Goal: Task Accomplishment & Management: Manage account settings

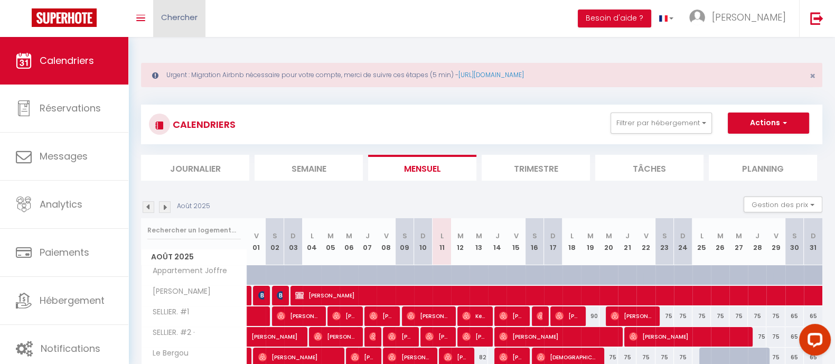
click at [185, 12] on span "Chercher" at bounding box center [179, 17] width 36 height 11
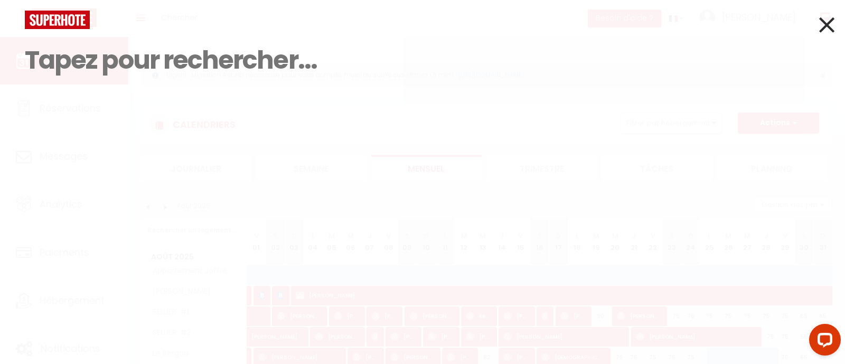
drag, startPoint x: 185, startPoint y: 12, endPoint x: 80, endPoint y: 51, distance: 112.3
click at [80, 51] on input at bounding box center [423, 60] width 796 height 62
paste input "[PERSON_NAME]"
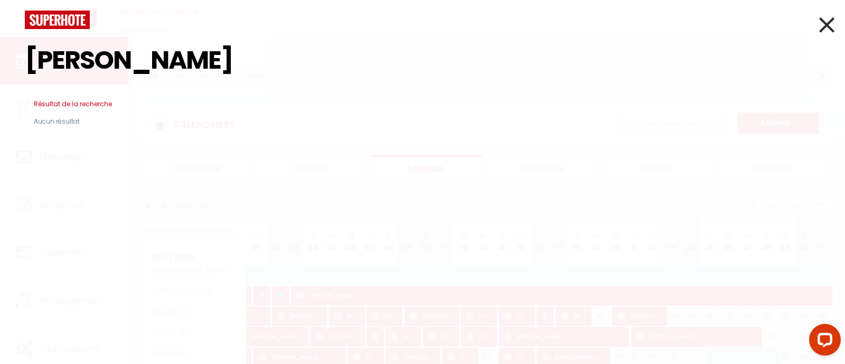
type input "[PERSON_NAME]"
click at [827, 23] on icon at bounding box center [826, 25] width 15 height 26
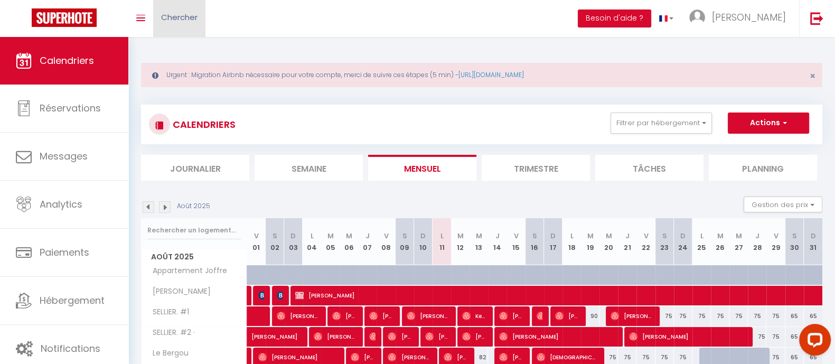
click at [199, 13] on link "Chercher" at bounding box center [179, 18] width 52 height 37
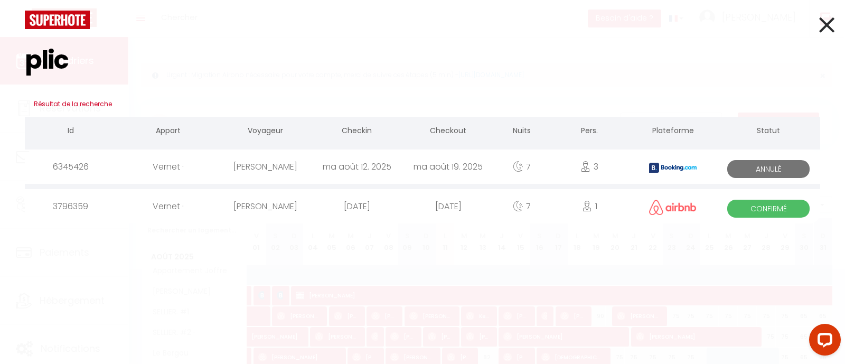
drag, startPoint x: 90, startPoint y: 72, endPoint x: 2, endPoint y: 64, distance: 88.6
click at [2, 64] on div "plic Résultat de la recherche Id Appart Voyageur Checkin Checkout Nuits Pers. P…" at bounding box center [422, 182] width 845 height 364
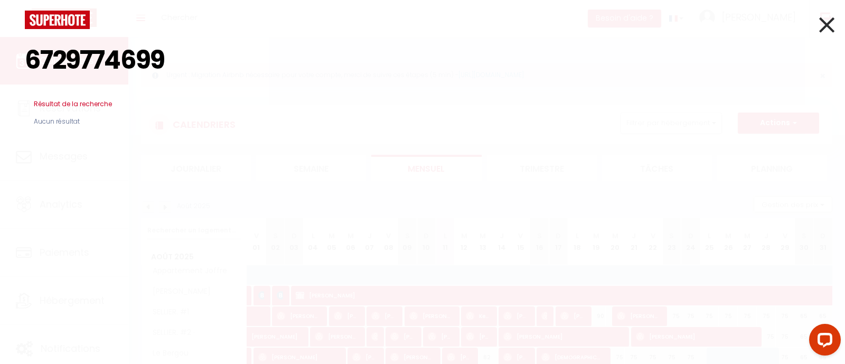
type input "6729774699"
click at [823, 29] on icon at bounding box center [826, 25] width 15 height 26
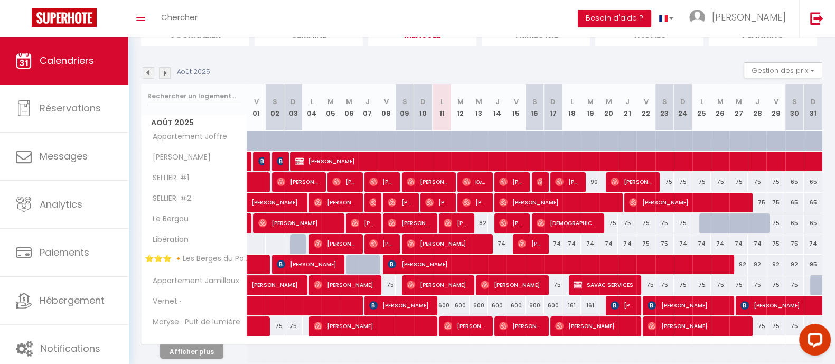
scroll to position [135, 0]
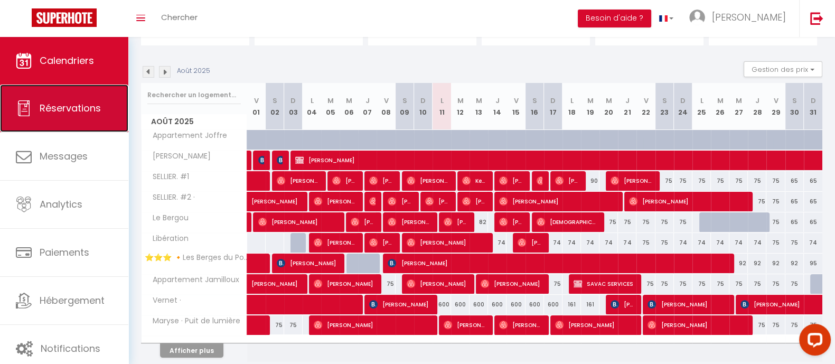
click at [69, 127] on link "Réservations" at bounding box center [64, 109] width 128 height 48
select select "not_cancelled"
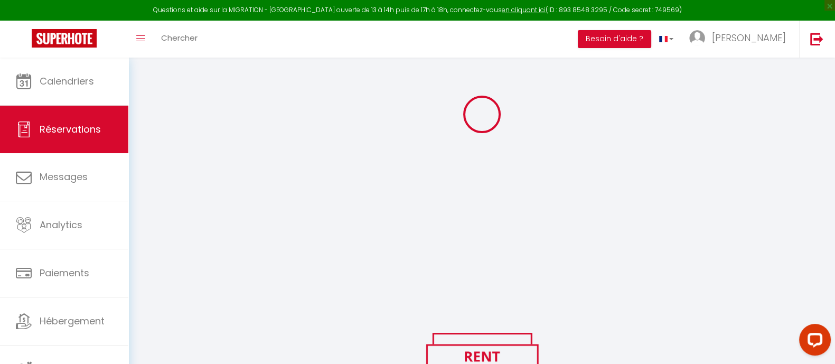
scroll to position [156, 0]
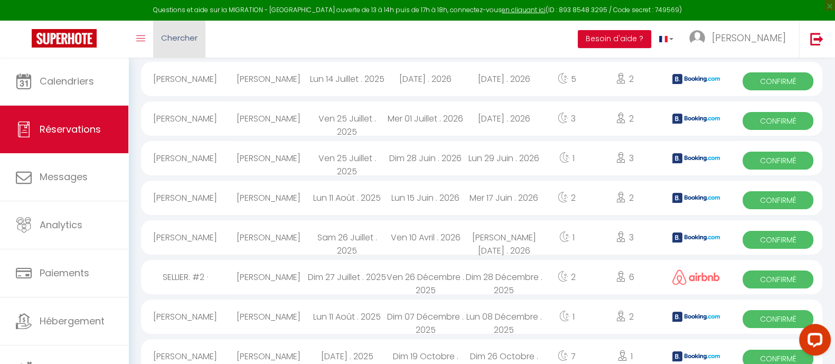
click at [191, 41] on span "Chercher" at bounding box center [179, 37] width 36 height 11
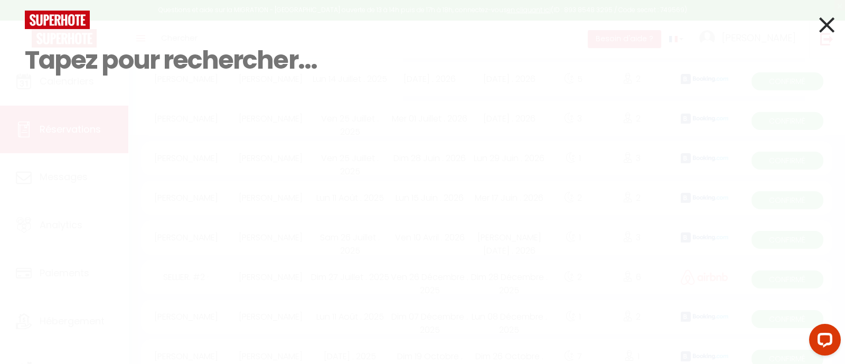
click at [95, 75] on input at bounding box center [423, 60] width 796 height 62
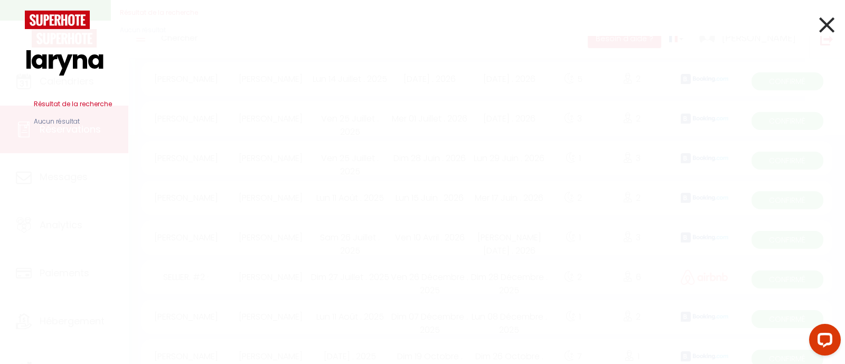
type input "laryna"
click at [831, 22] on icon at bounding box center [826, 25] width 15 height 26
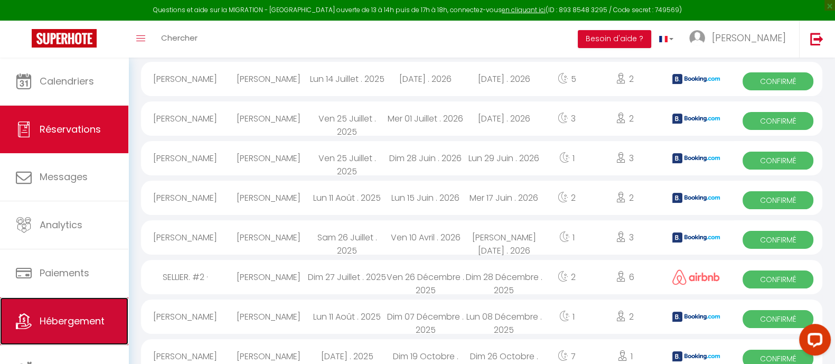
click at [91, 314] on span "Hébergement" at bounding box center [72, 320] width 65 height 13
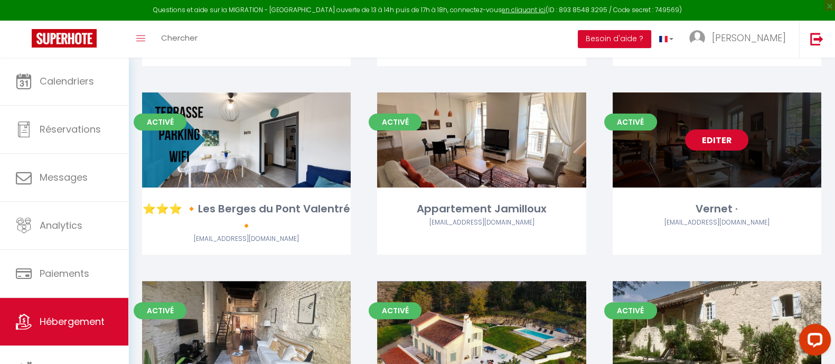
scroll to position [423, 0]
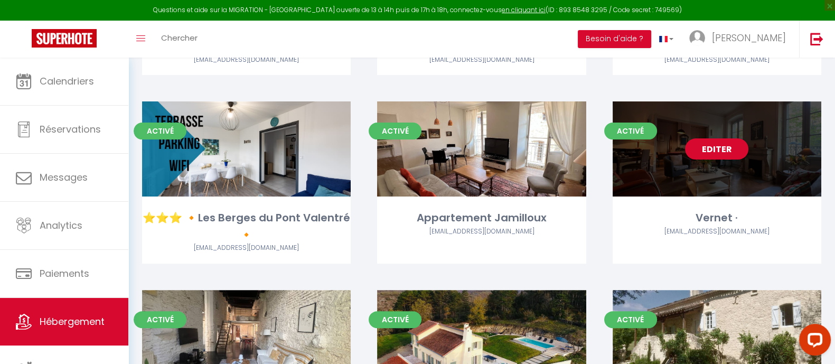
click at [736, 134] on div "Editer" at bounding box center [717, 148] width 209 height 95
click at [726, 150] on link "Editer" at bounding box center [716, 148] width 63 height 21
click at [726, 151] on link "Editer" at bounding box center [716, 148] width 63 height 21
select select "3"
select select "2"
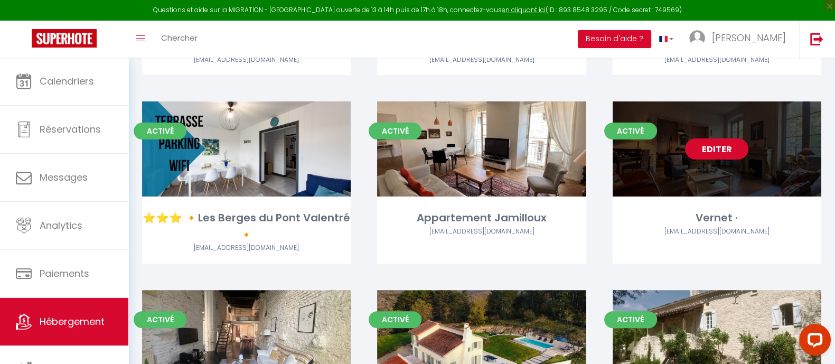
select select "1"
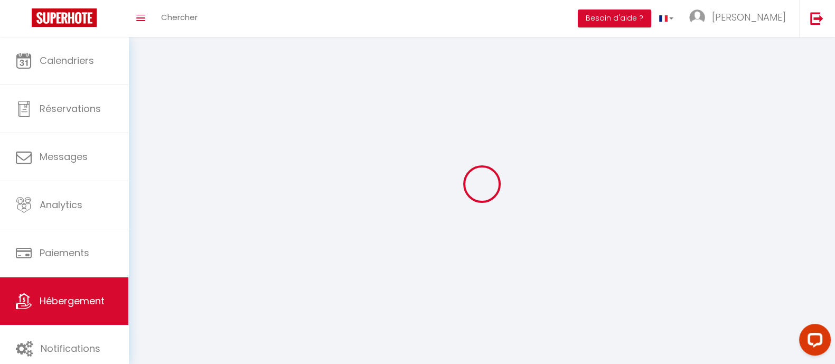
select select
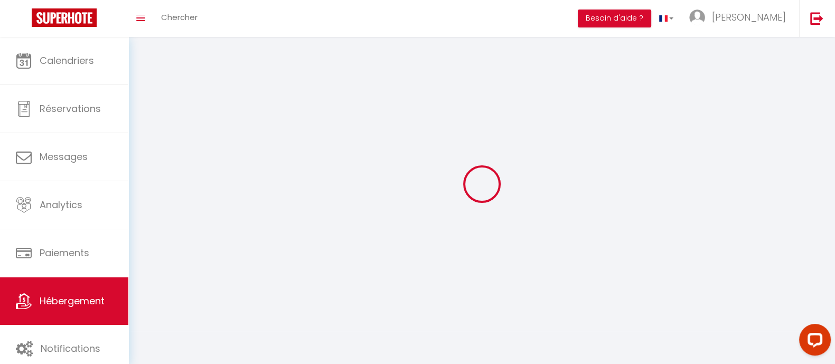
checkbox input "false"
select select
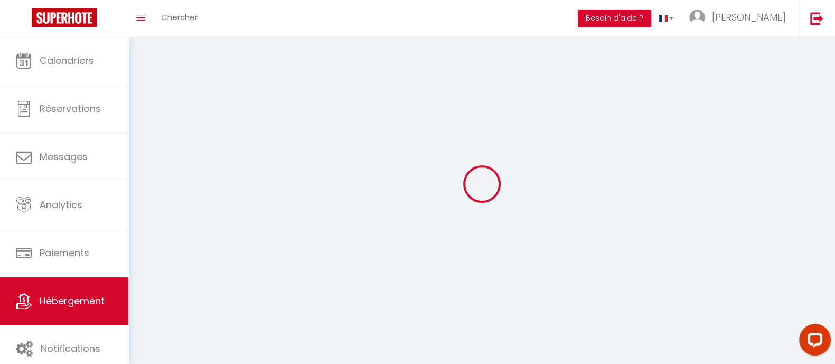
select select
select select "1"
select select
select select "28"
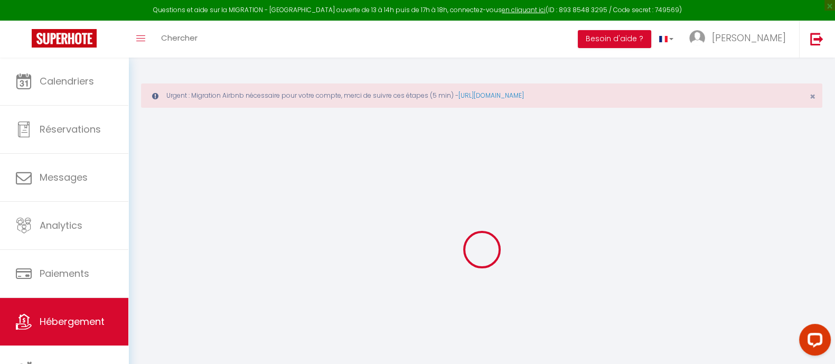
select select
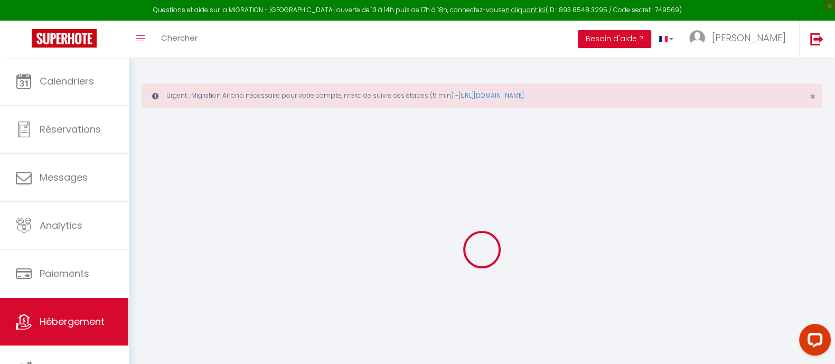
select select
checkbox input "false"
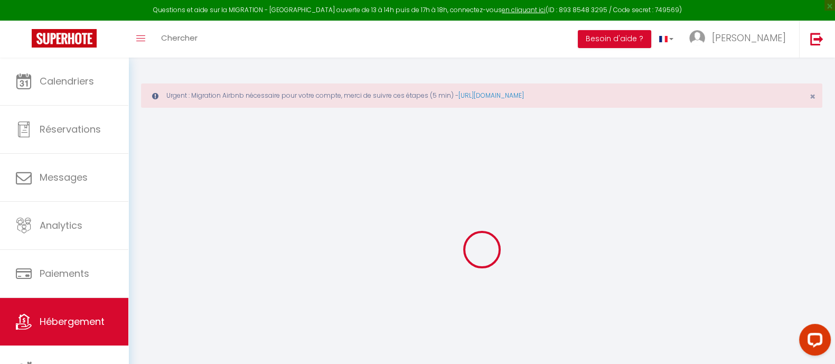
select select
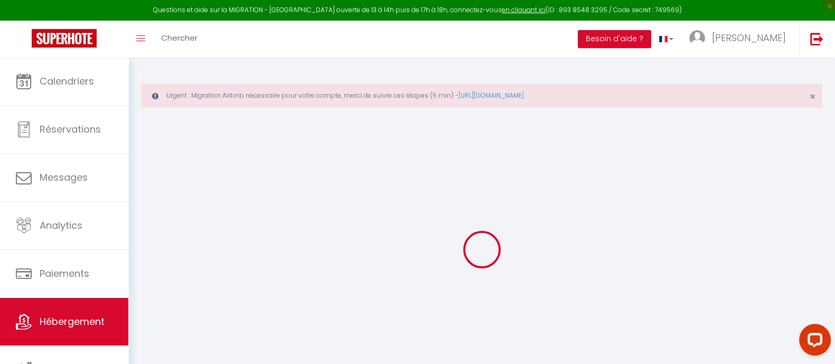
select select
checkbox input "false"
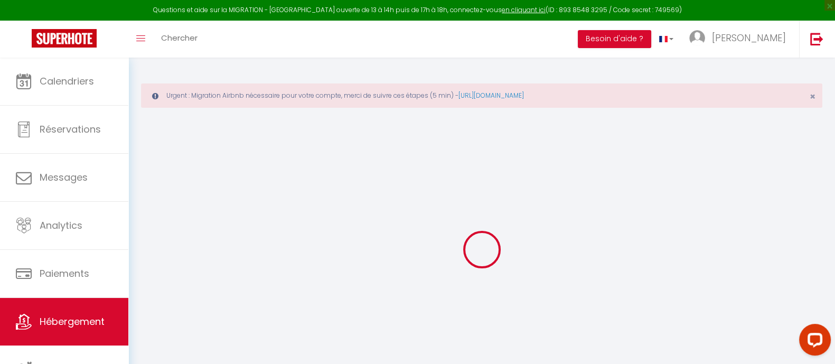
checkbox input "false"
select select
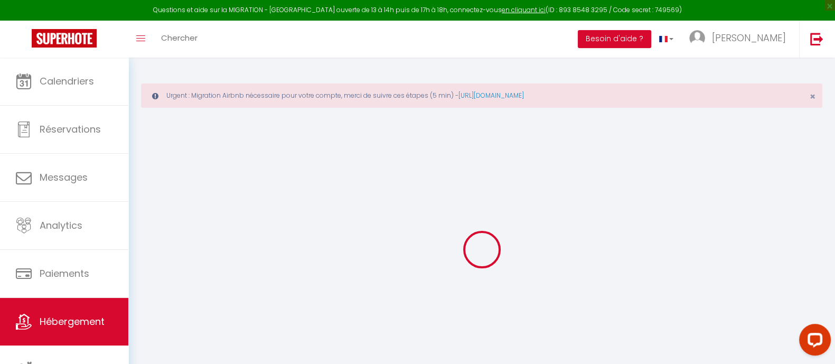
select select
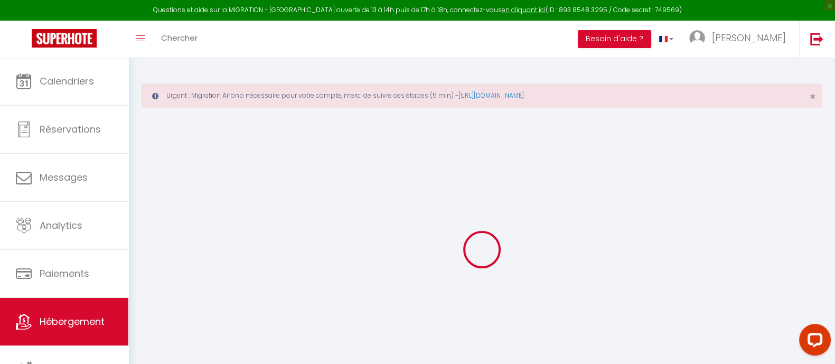
checkbox input "false"
select select
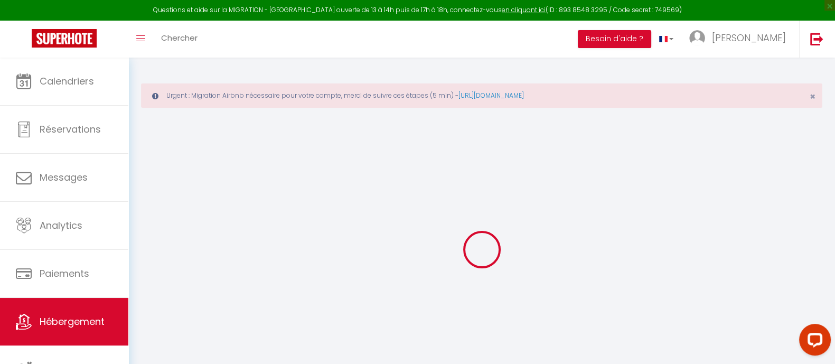
select select
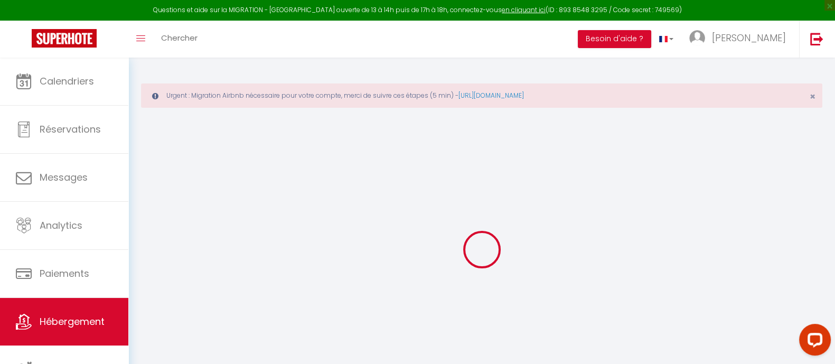
select select
checkbox input "false"
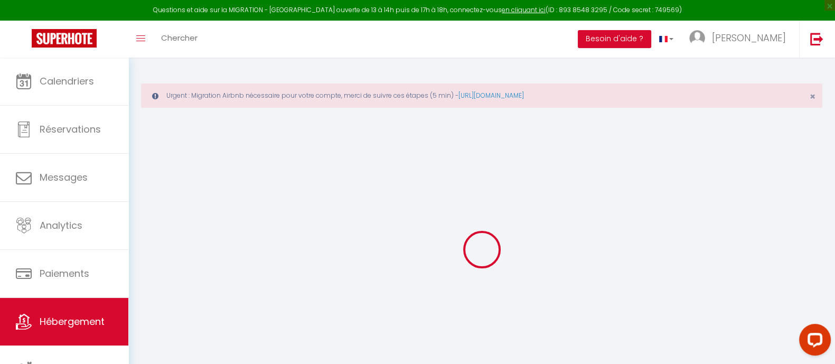
checkbox input "false"
select select
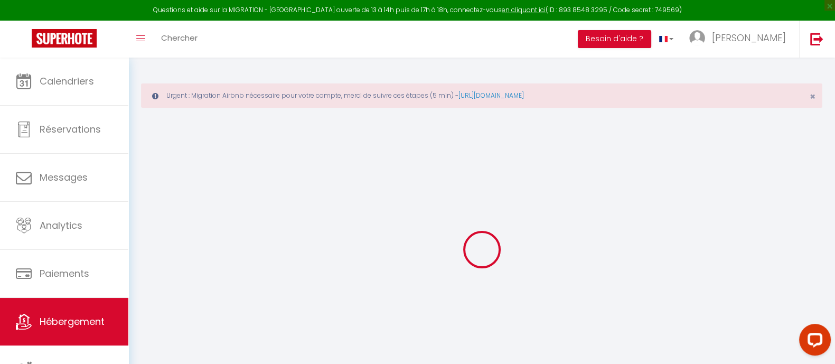
select select
checkbox input "false"
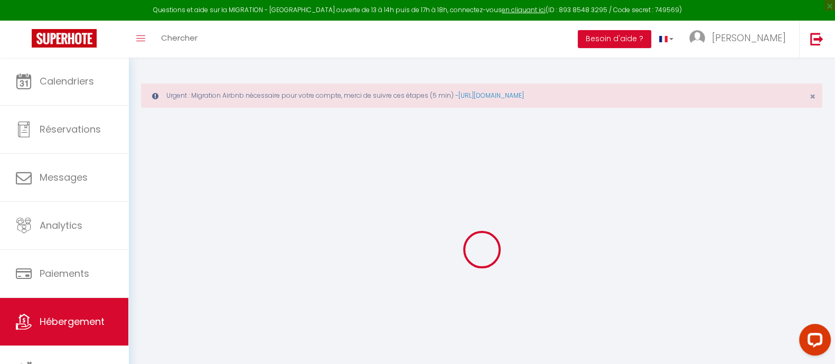
checkbox input "false"
select select
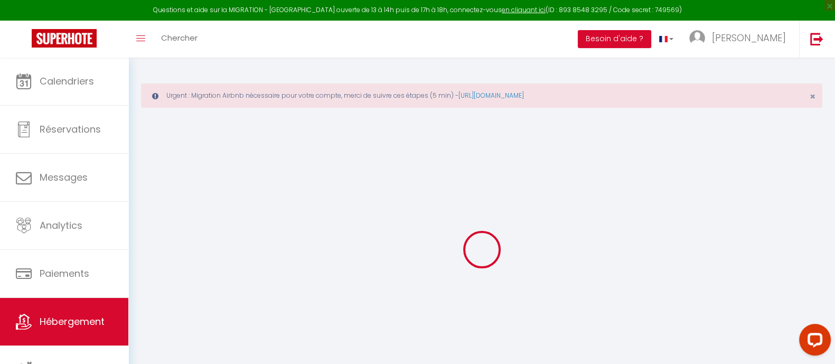
type input "Vernet ·"
type input "[PERSON_NAME]"
type input "Vernet"
type input "[STREET_ADDRESS][PERSON_NAME]"
type input "46000"
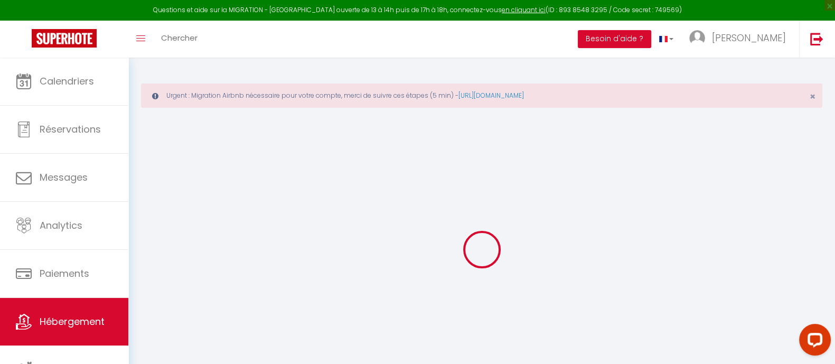
type input "Cahors"
select select "0"
type input "95"
type input "45"
type input "6.48"
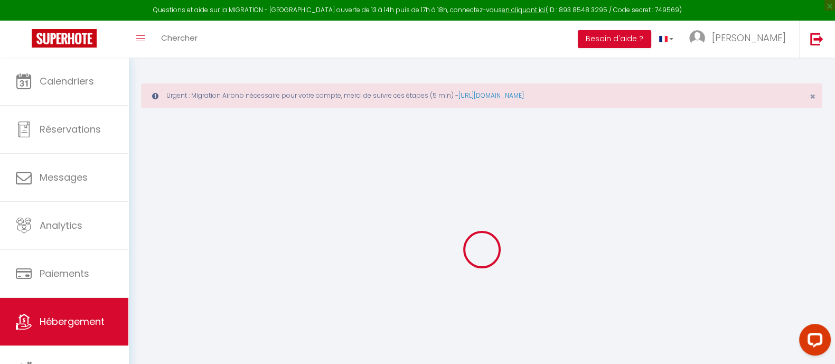
type input "5.76"
type input "500"
select select
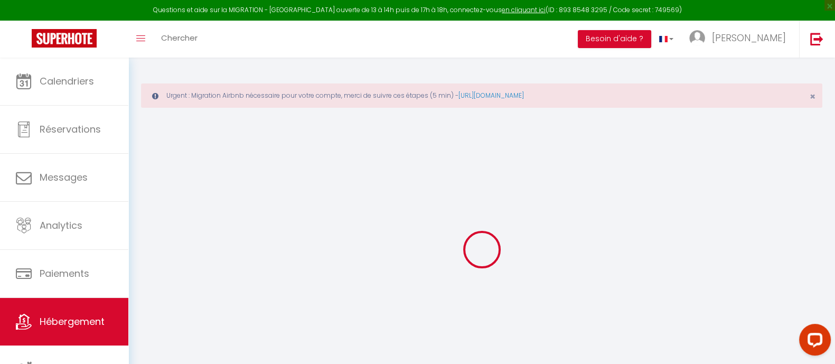
select select
type input "[STREET_ADDRESS][PERSON_NAME]"
type input "46000"
type input "Cahors"
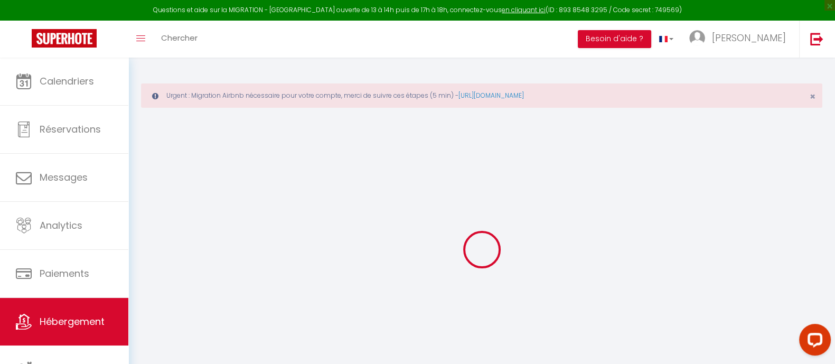
type input "[EMAIL_ADDRESS][DOMAIN_NAME]"
select select
checkbox input "false"
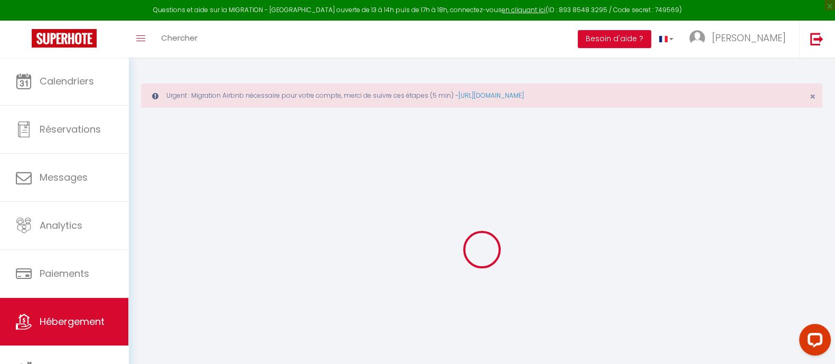
checkbox input "false"
radio input "true"
type input "0"
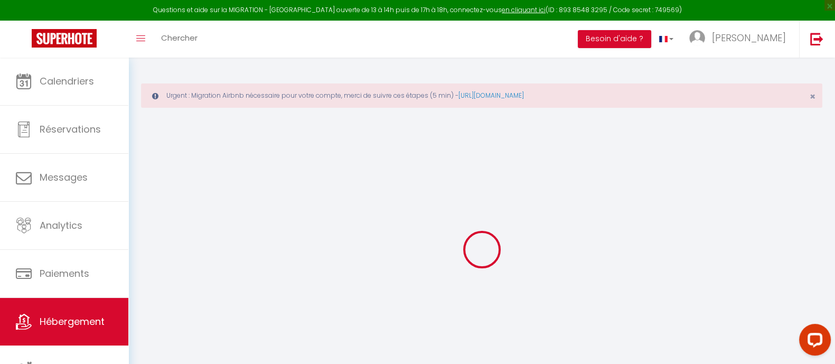
type input "0"
select select
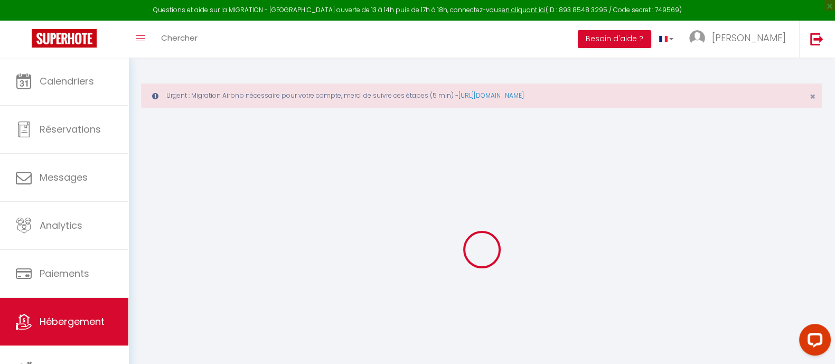
select select
checkbox input "false"
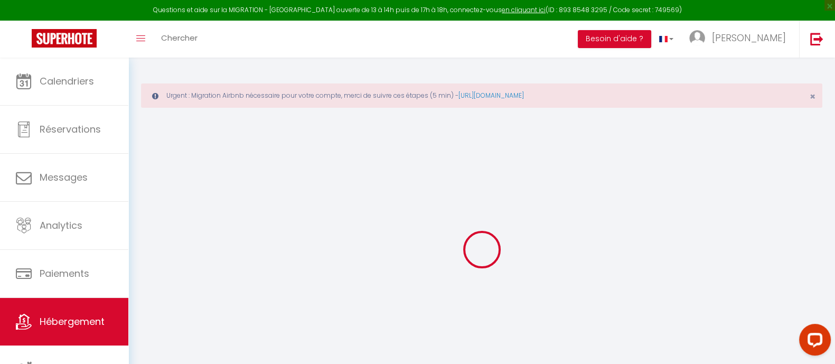
checkbox input "false"
select select
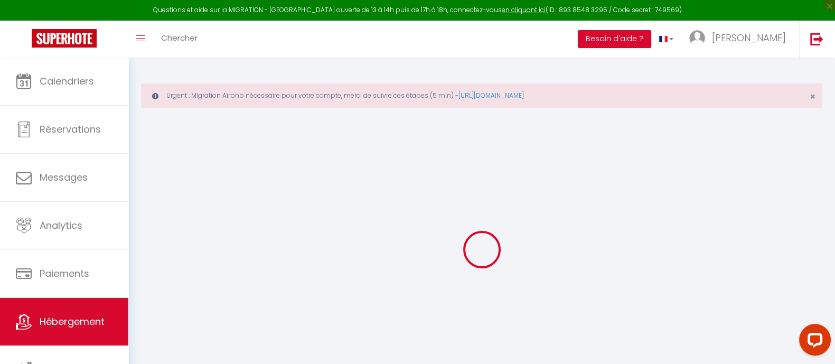
select select
checkbox input "false"
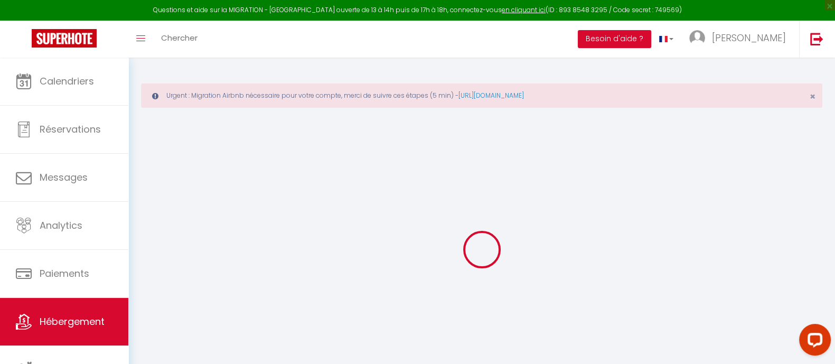
checkbox input "false"
select select
checkbox input "false"
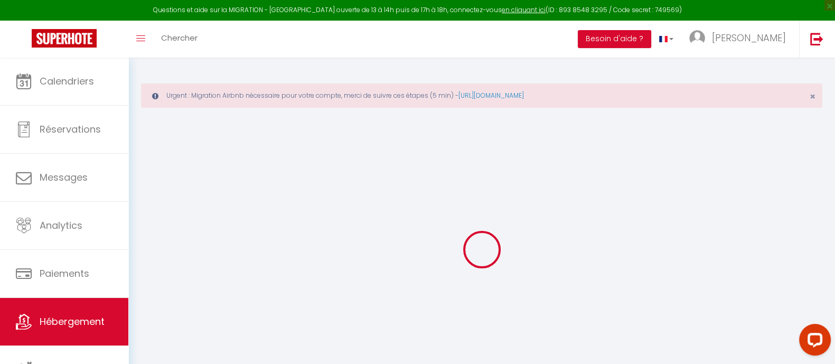
checkbox input "false"
select select "15:00"
select select
select select "10:00"
select select "30"
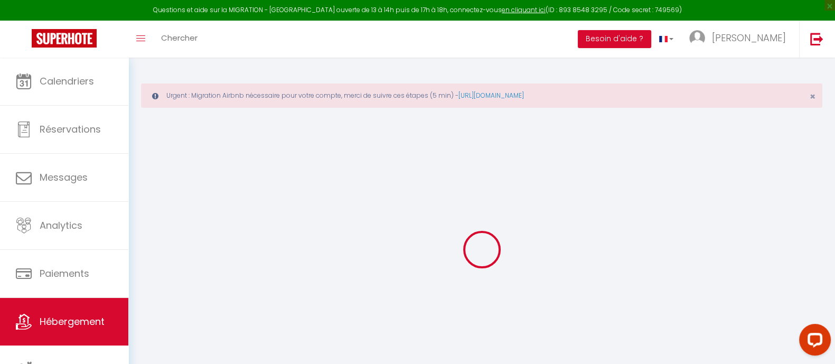
select select "120"
select select
checkbox input "false"
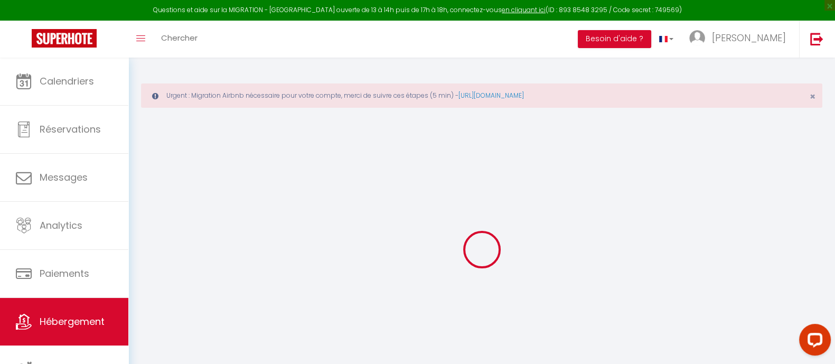
checkbox input "false"
select select
checkbox input "false"
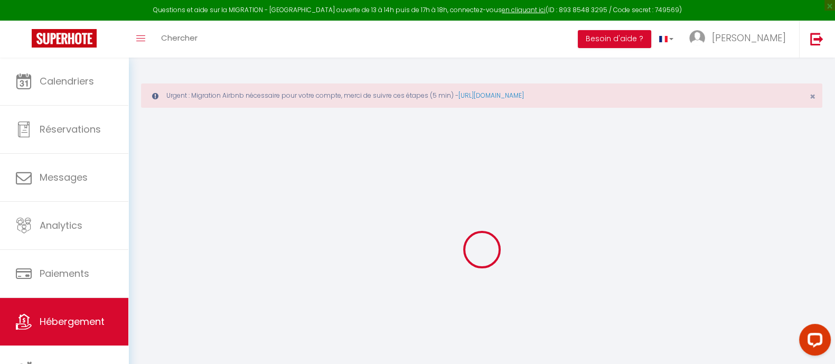
checkbox input "false"
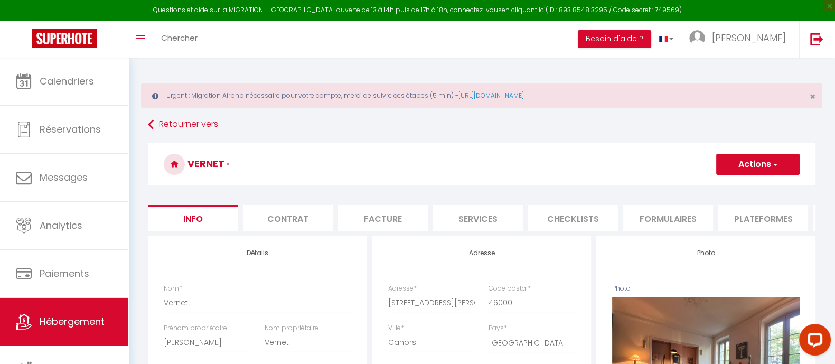
select select
checkbox input "false"
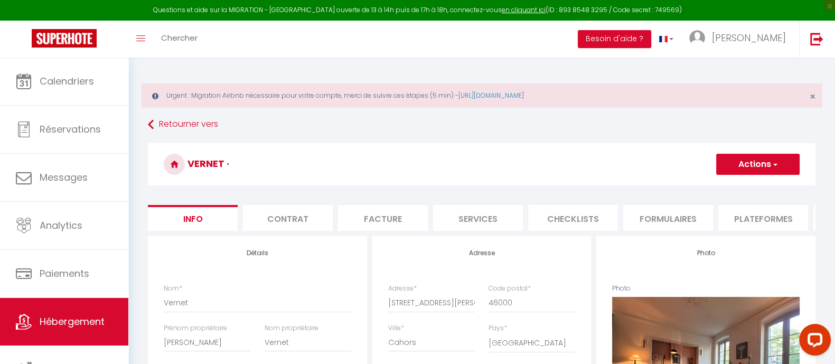
checkbox input "false"
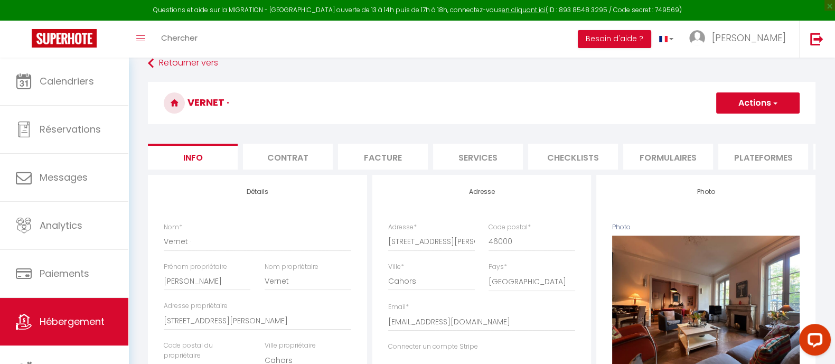
scroll to position [60, 0]
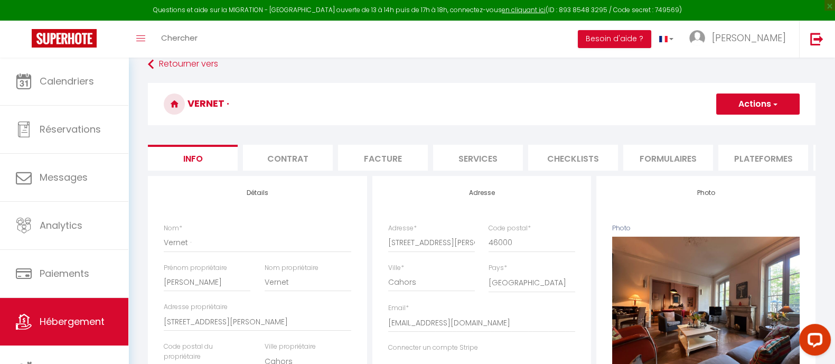
click at [678, 154] on li "Formulaires" at bounding box center [668, 158] width 90 height 26
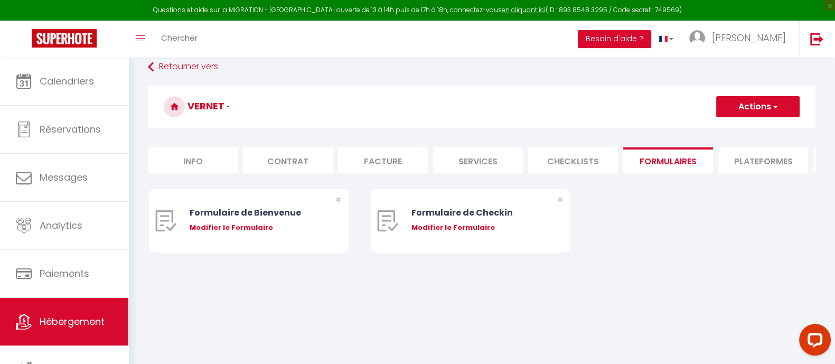
click at [765, 157] on li "Plateformes" at bounding box center [763, 160] width 90 height 26
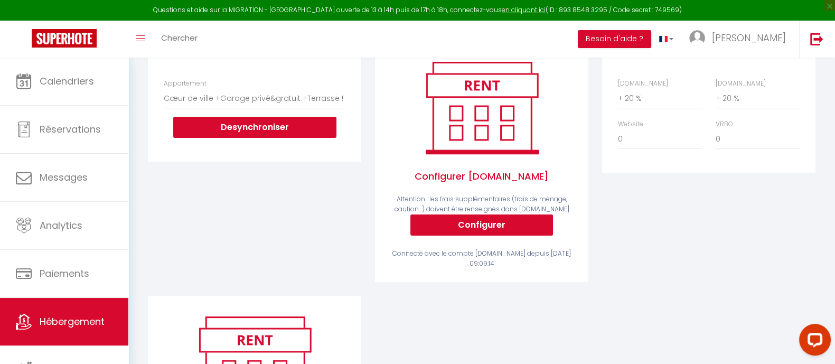
scroll to position [230, 0]
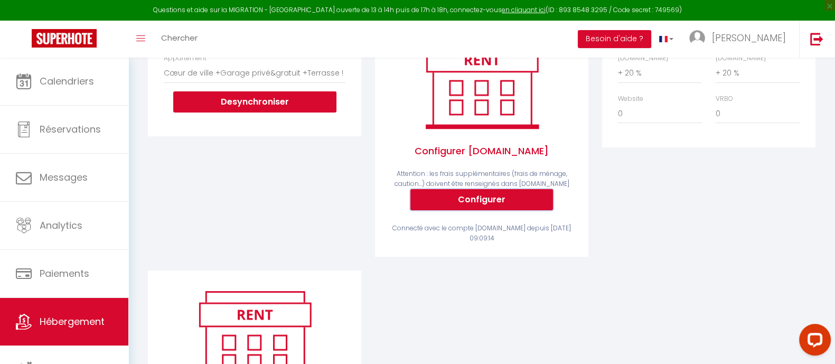
click at [500, 210] on button "Configurer" at bounding box center [481, 199] width 143 height 21
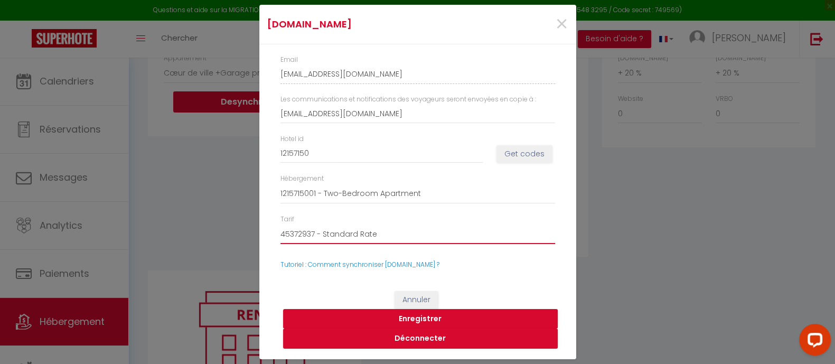
click at [367, 236] on select "45372937 - Standard Rate 45372938 - Non-refundable Rate 45372941 - Weekly Rate" at bounding box center [417, 234] width 275 height 20
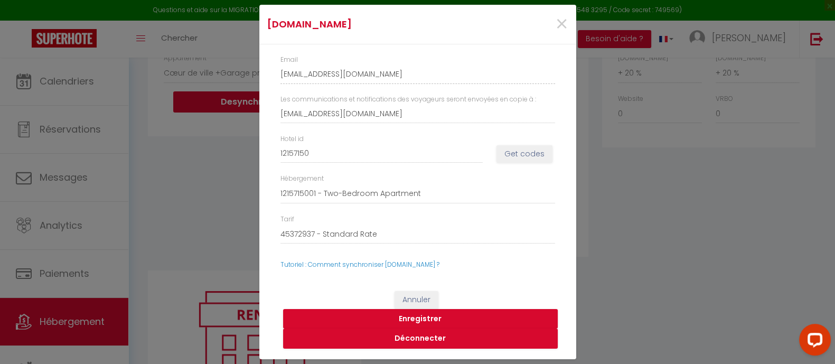
click at [696, 233] on div "[DOMAIN_NAME] × Email [EMAIL_ADDRESS][DOMAIN_NAME] Les communications et notifi…" at bounding box center [417, 182] width 835 height 364
click at [563, 27] on span "×" at bounding box center [561, 24] width 13 height 32
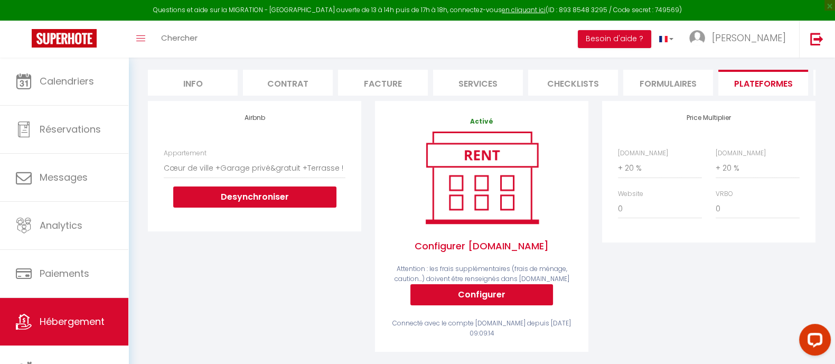
scroll to position [149, 0]
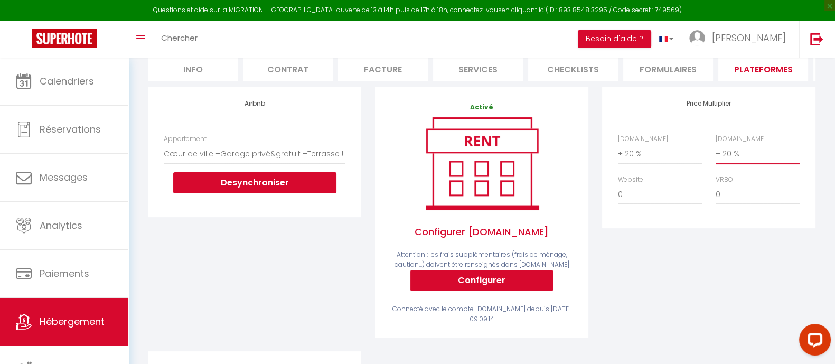
click at [726, 157] on select "0 + 1 % + 2 % + 3 % + 4 % + 5 % + 6 % + 7 % + 8 % + 9 %" at bounding box center [758, 154] width 84 height 20
click at [714, 129] on div "Price Multiplier [DOMAIN_NAME] 0 + 1 % + 2 % + 3 % + 4 % + 5 % + 6 % + 7 %" at bounding box center [708, 158] width 213 height 142
click at [737, 164] on select "0 + 1 % + 2 % + 3 % + 4 % + 5 % + 6 % + 7 % + 8 % + 9 %" at bounding box center [758, 154] width 84 height 20
click at [716, 153] on select "0 + 1 % + 2 % + 3 % + 4 % + 5 % + 6 % + 7 % + 8 % + 9 %" at bounding box center [758, 154] width 84 height 20
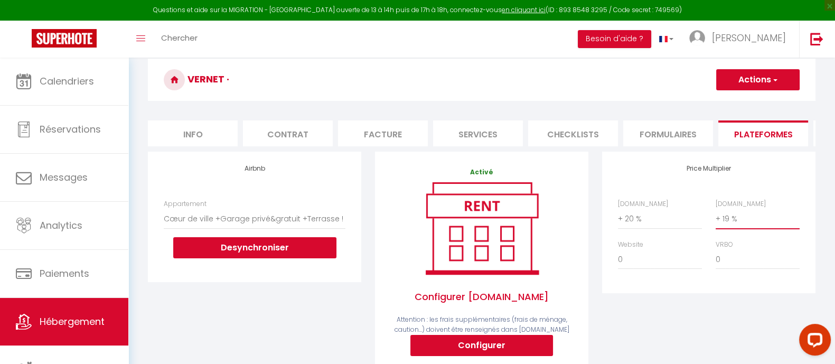
scroll to position [83, 0]
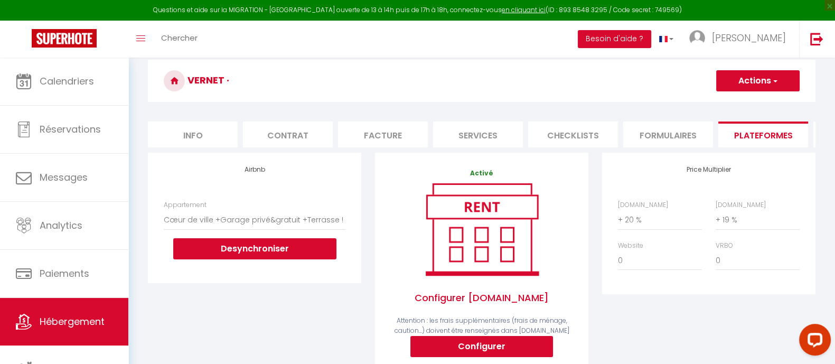
click at [783, 77] on button "Actions" at bounding box center [757, 80] width 83 height 21
click at [745, 109] on link "Enregistrer" at bounding box center [757, 104] width 83 height 14
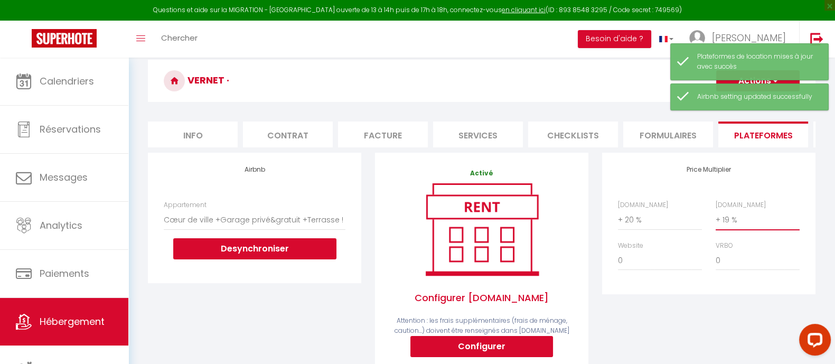
click at [737, 226] on select "0 + 1 % + 2 % + 3 % + 4 % + 5 % + 6 % + 7 % + 8 % + 9 %" at bounding box center [758, 220] width 84 height 20
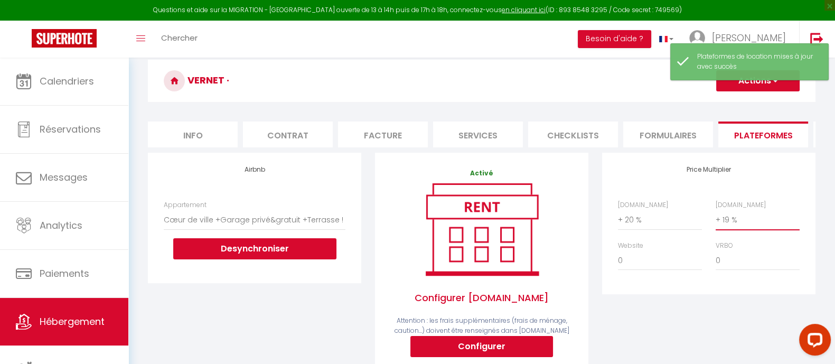
select select "+ 20 %"
click at [716, 219] on select "0 + 1 % + 2 % + 3 % + 4 % + 5 % + 6 % + 7 % + 8 % + 9 %" at bounding box center [758, 220] width 84 height 20
click at [761, 85] on button "Actions" at bounding box center [757, 80] width 83 height 21
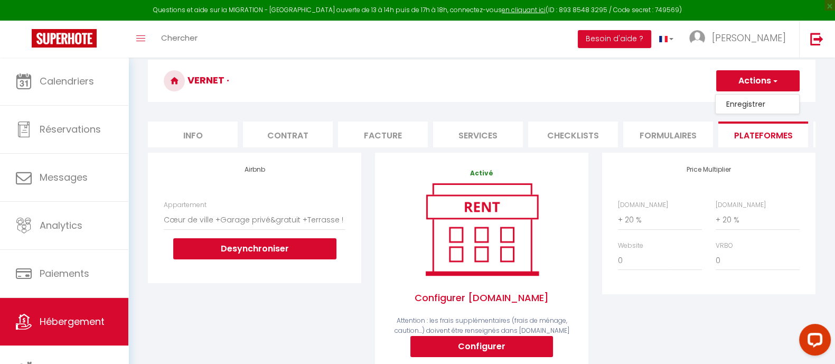
click at [751, 107] on link "Enregistrer" at bounding box center [757, 104] width 83 height 14
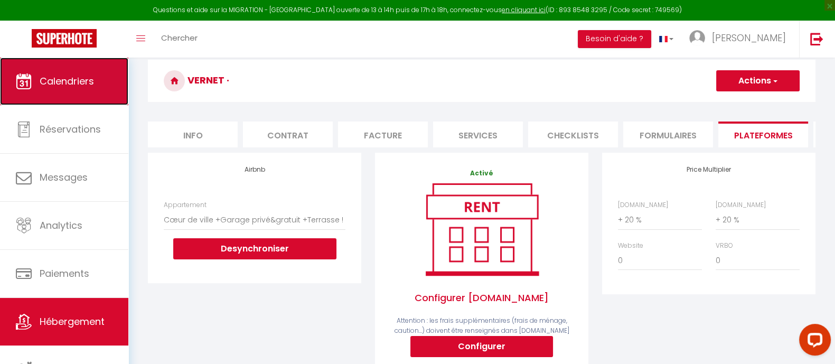
click at [51, 92] on link "Calendriers" at bounding box center [64, 82] width 128 height 48
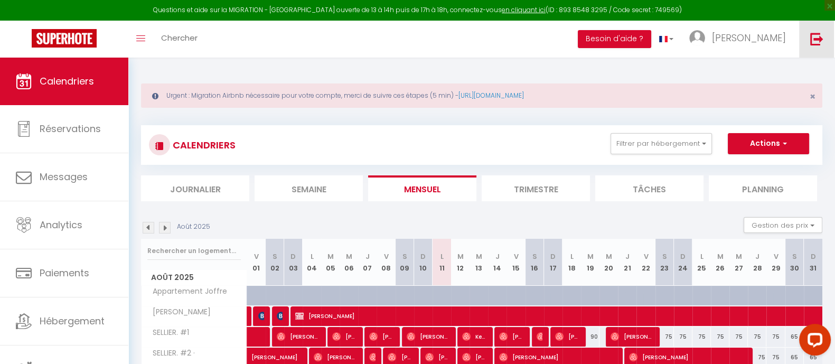
click at [816, 33] on img at bounding box center [816, 38] width 13 height 13
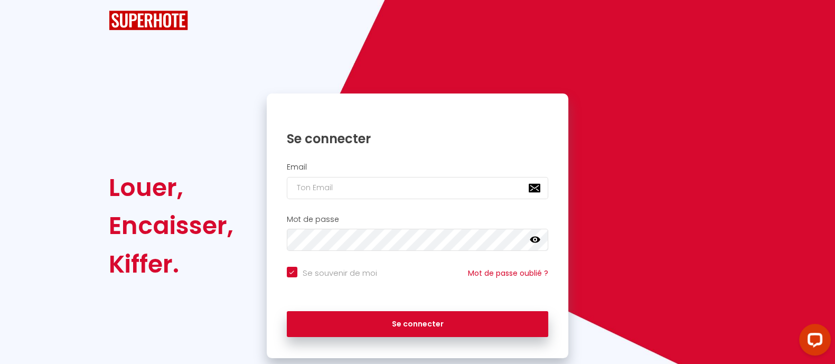
checkbox input "true"
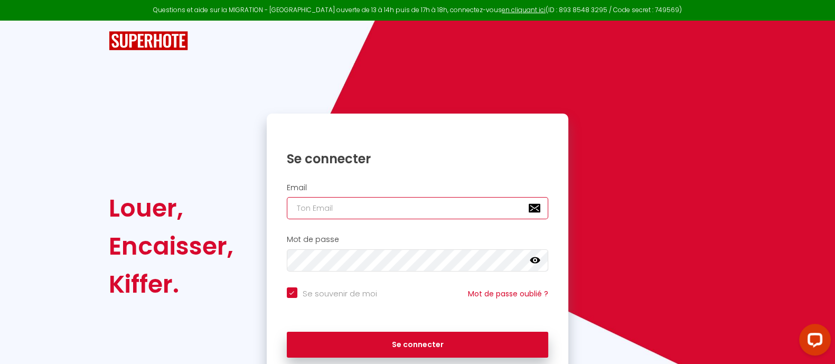
click at [306, 210] on input "email" at bounding box center [418, 208] width 262 height 22
type input "Défault"
checkbox input "true"
drag, startPoint x: 349, startPoint y: 206, endPoint x: 223, endPoint y: 208, distance: 125.2
click at [223, 208] on div "Louer, Encaisser, Kiffer. Se connecter Email Défault Mot de passe false Se souv…" at bounding box center [417, 246] width 632 height 265
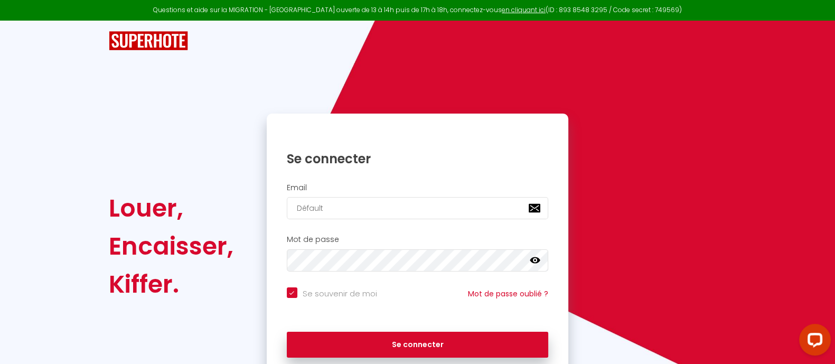
type input "[EMAIL_ADDRESS][DOMAIN_NAME]"
checkbox input "true"
type input "[EMAIL_ADDRESS][DOMAIN_NAME]"
click at [287, 332] on button "Se connecter" at bounding box center [418, 345] width 262 height 26
checkbox input "true"
